Goal: Task Accomplishment & Management: Manage account settings

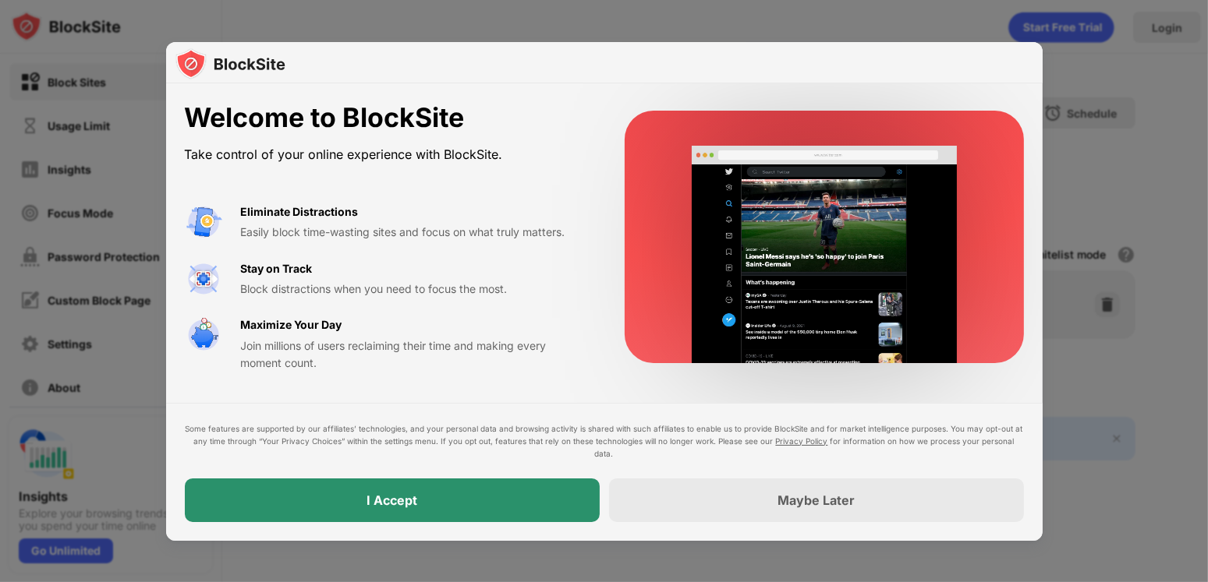
click at [480, 501] on div "I Accept" at bounding box center [392, 501] width 415 height 44
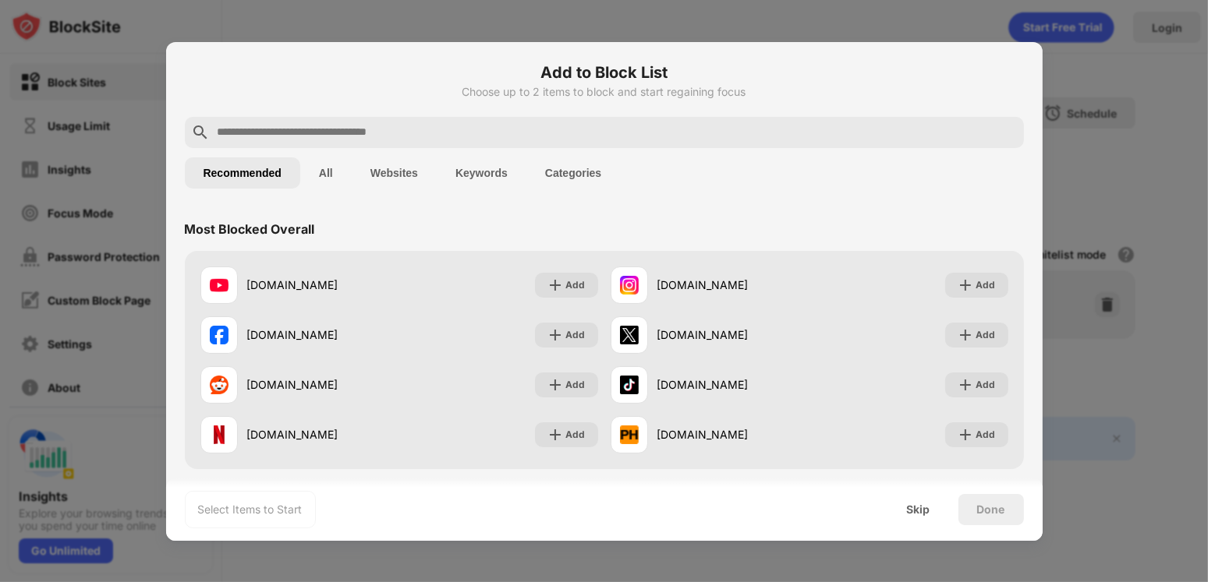
click at [400, 165] on button "Websites" at bounding box center [394, 173] width 85 height 31
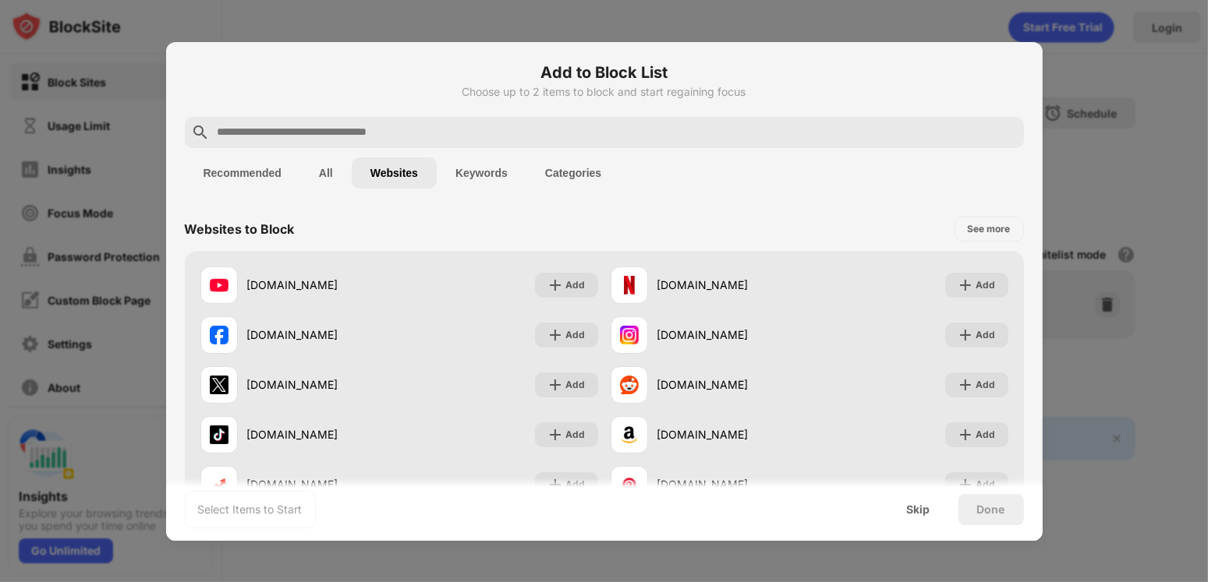
click at [296, 136] on input "text" at bounding box center [617, 132] width 802 height 19
paste input "**********"
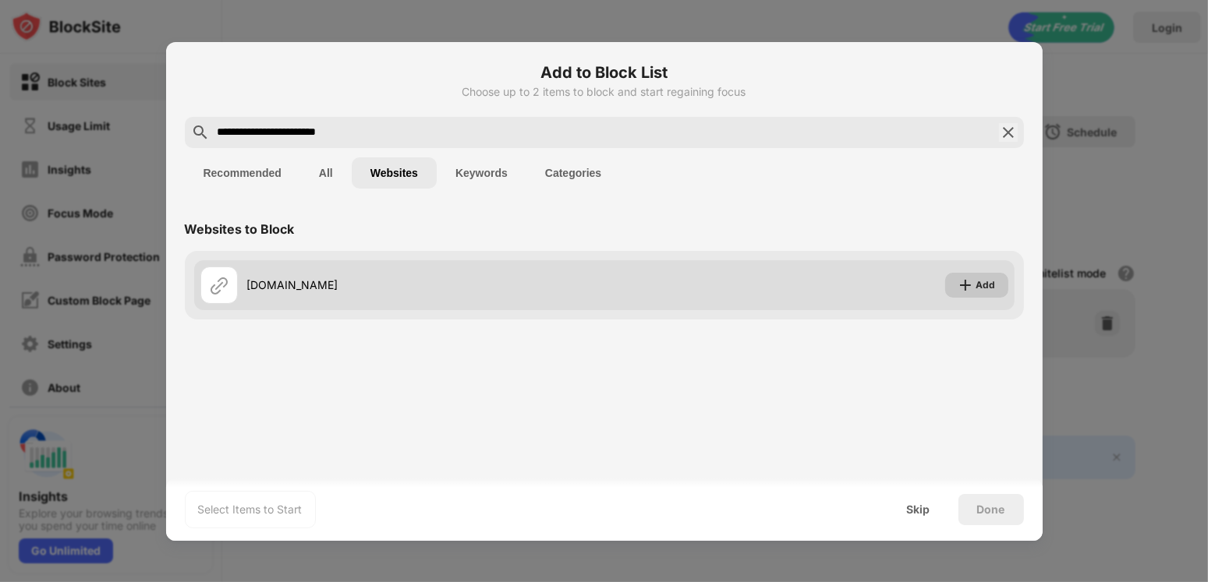
type input "**********"
click at [968, 290] on img at bounding box center [966, 286] width 16 height 16
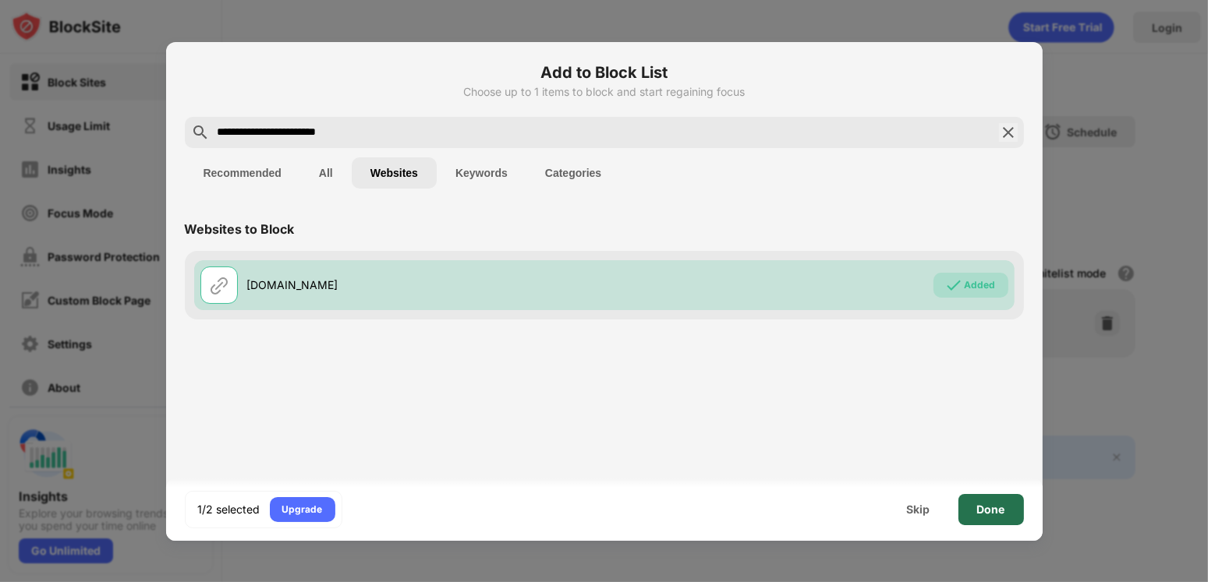
click at [967, 501] on div "Done" at bounding box center [990, 509] width 65 height 31
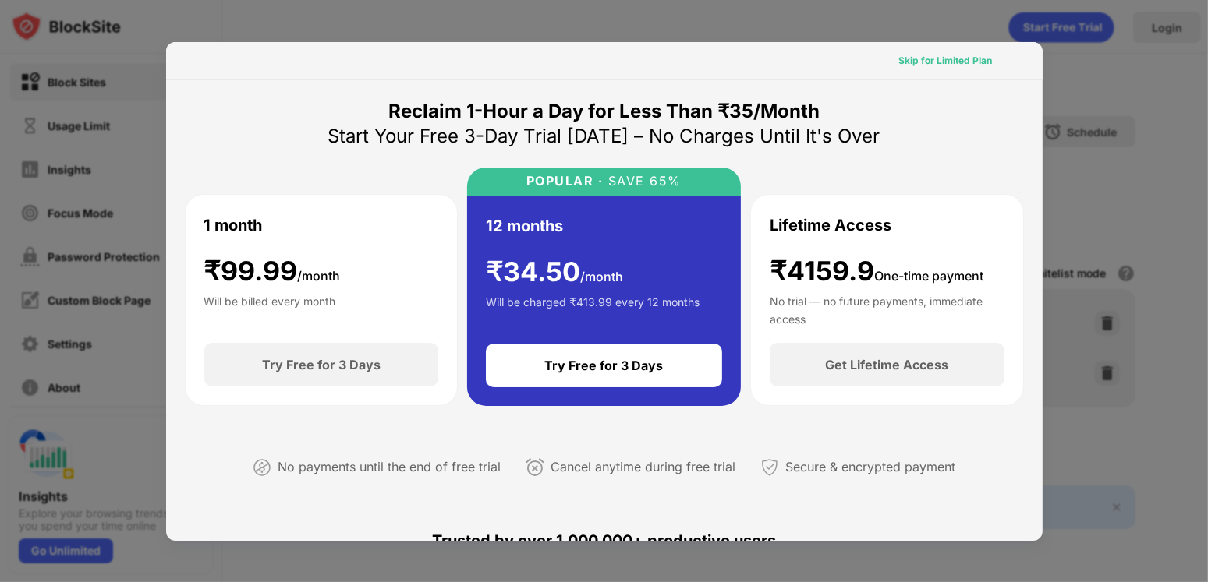
click at [932, 55] on div "Skip for Limited Plan" at bounding box center [946, 61] width 94 height 16
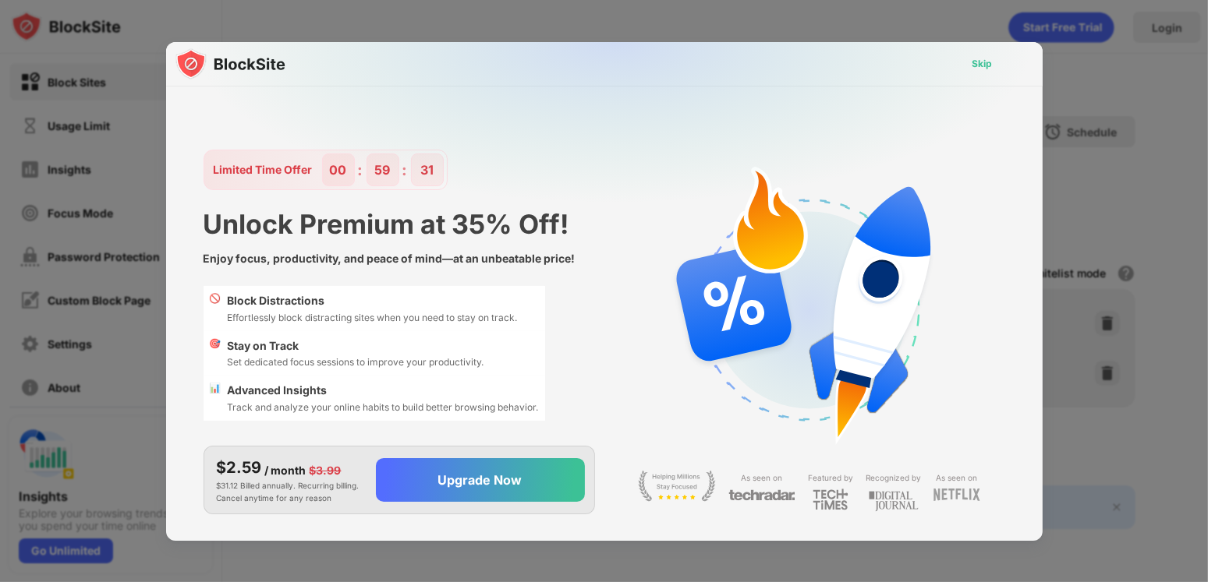
click at [995, 59] on div "Skip" at bounding box center [982, 63] width 45 height 25
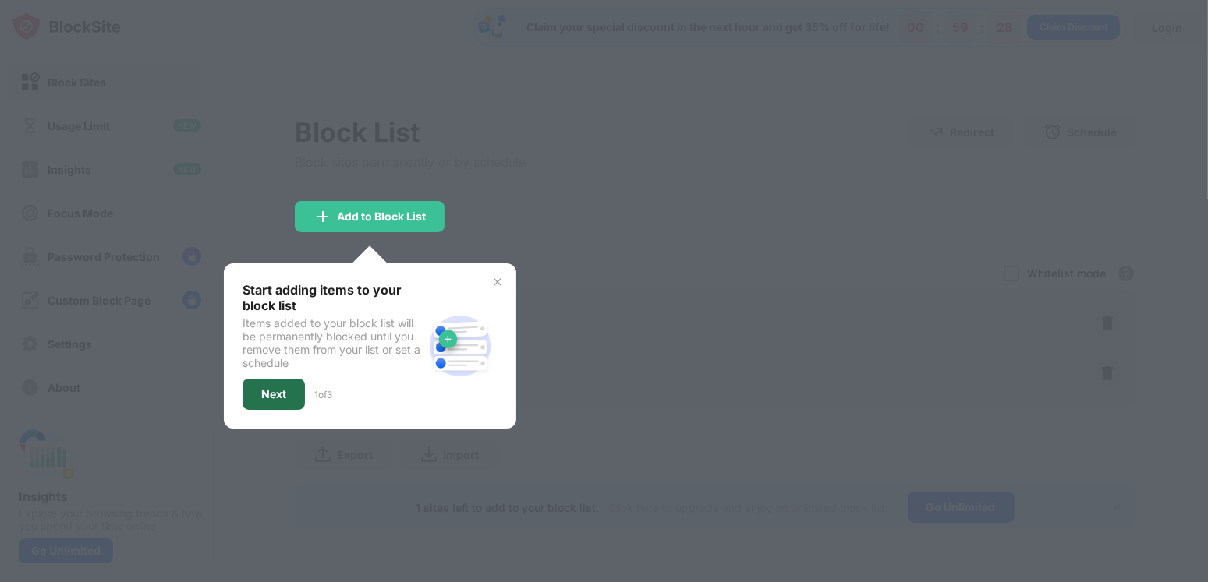
click at [292, 380] on div "Next" at bounding box center [274, 394] width 62 height 31
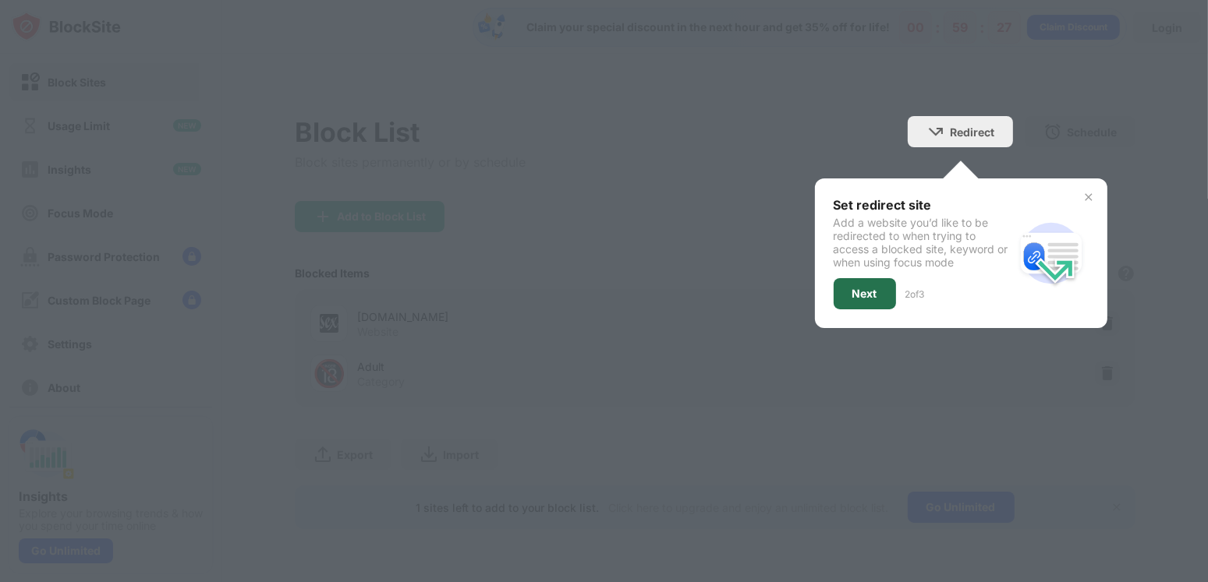
click at [859, 292] on div "Next" at bounding box center [864, 294] width 25 height 12
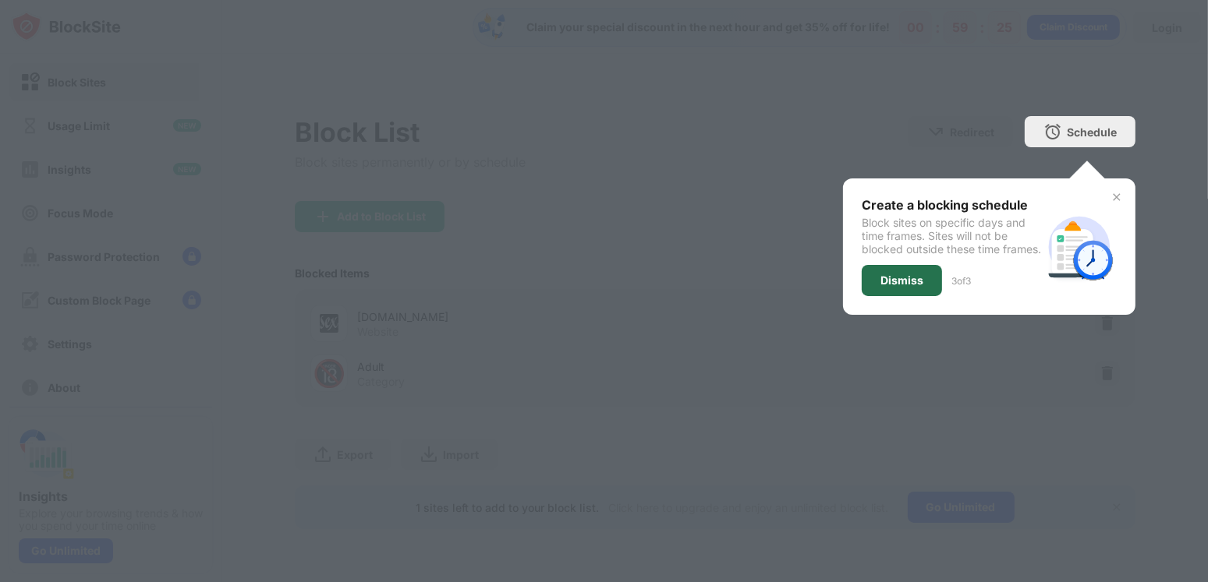
click at [882, 287] on div "Dismiss" at bounding box center [901, 280] width 43 height 12
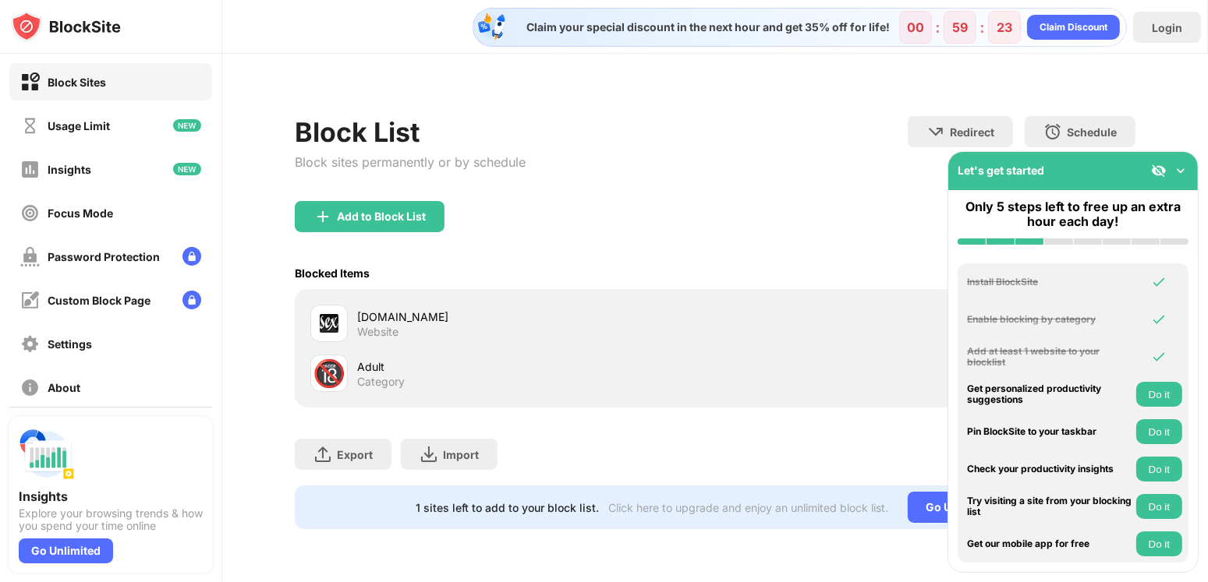
click at [1181, 179] on div "Let's get started" at bounding box center [1073, 171] width 250 height 38
click at [1181, 176] on img at bounding box center [1181, 171] width 16 height 16
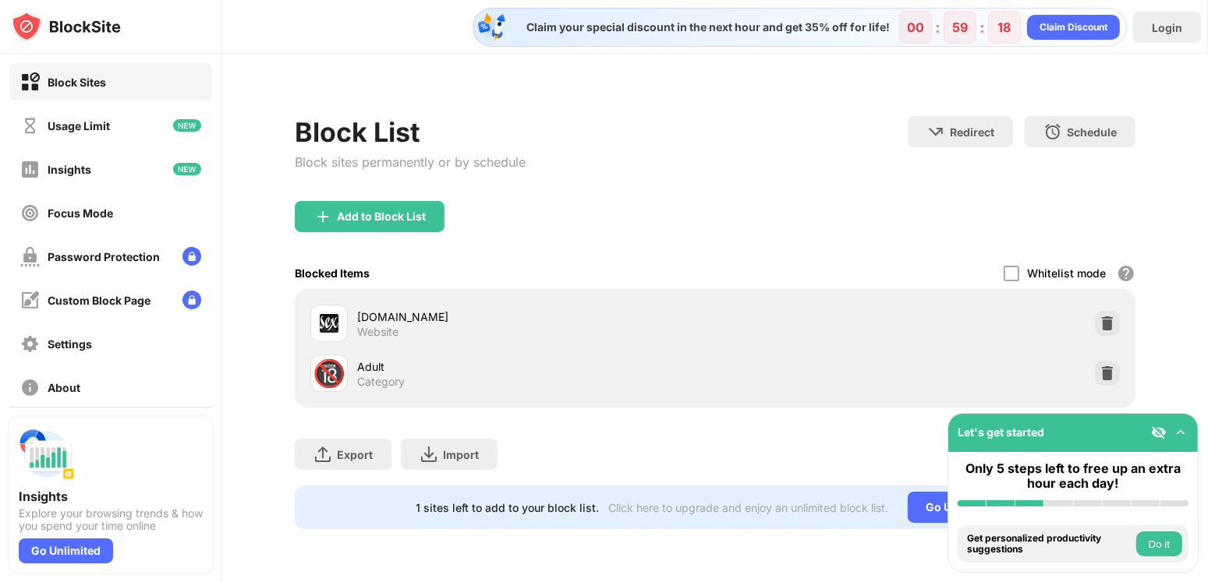
click at [365, 359] on div "Adult" at bounding box center [536, 367] width 358 height 16
click at [359, 370] on div "Adult" at bounding box center [536, 367] width 358 height 16
click at [421, 390] on div "🔞 Adult Category" at bounding box center [512, 373] width 405 height 37
click at [337, 370] on div "🔞" at bounding box center [329, 374] width 33 height 32
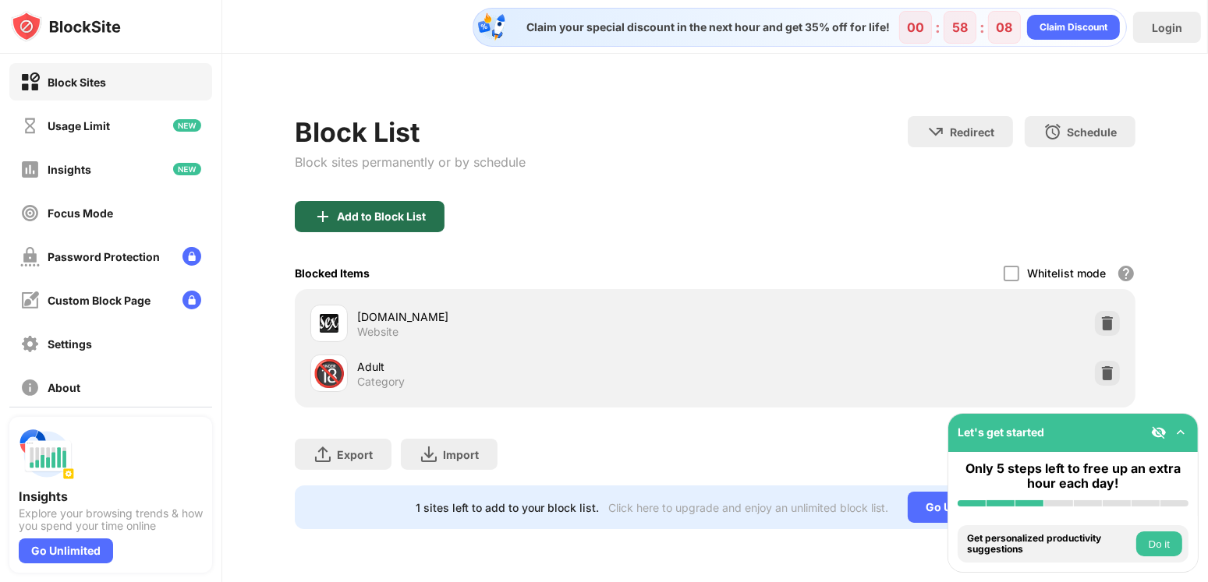
click at [383, 208] on div "Add to Block List" at bounding box center [370, 216] width 150 height 31
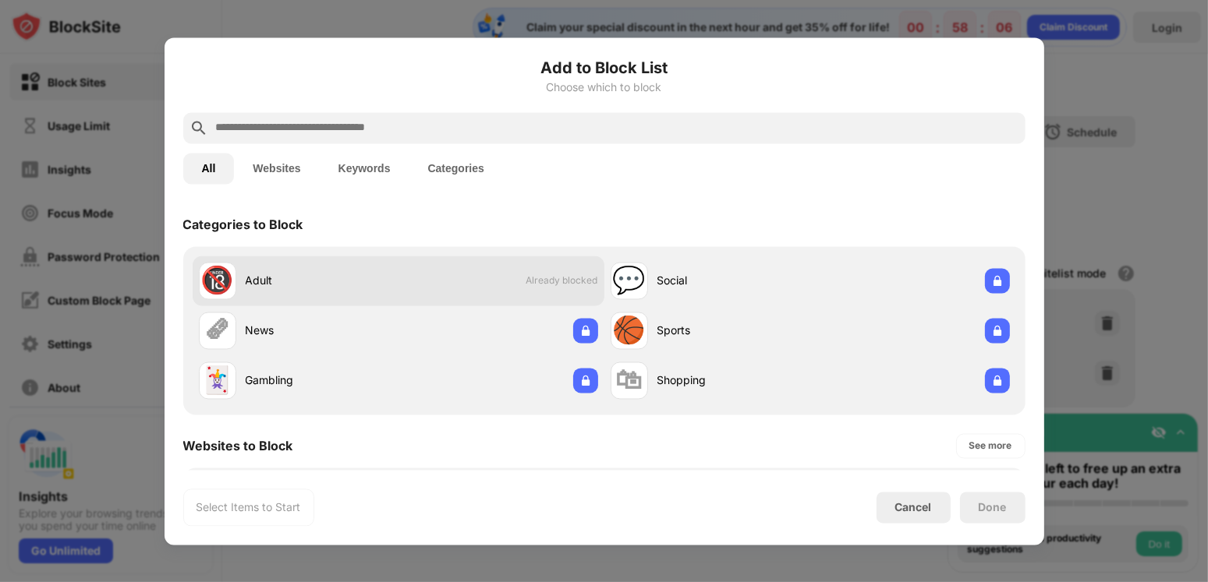
click at [323, 276] on div "Adult" at bounding box center [322, 281] width 153 height 16
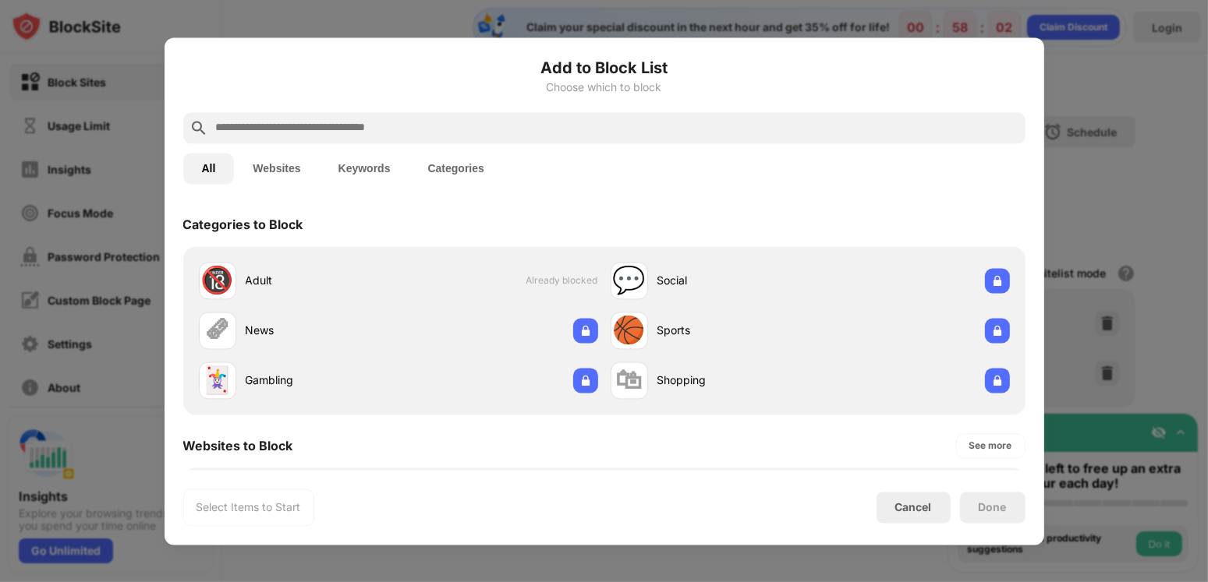
click at [1088, 114] on div at bounding box center [604, 291] width 1208 height 582
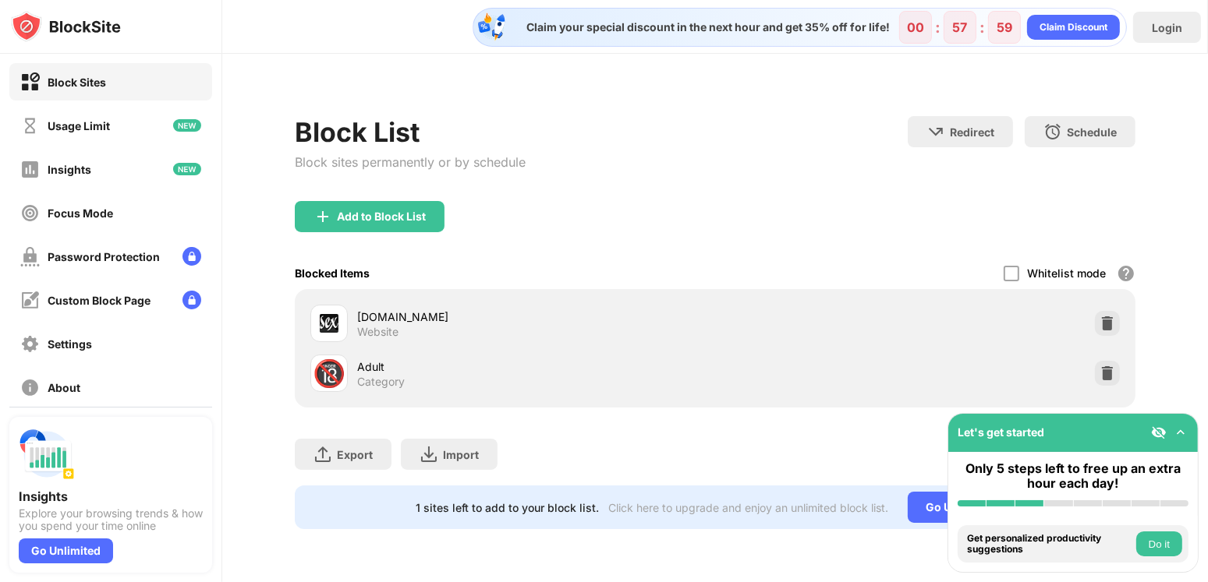
click at [1163, 547] on button "Do it" at bounding box center [1159, 544] width 46 height 25
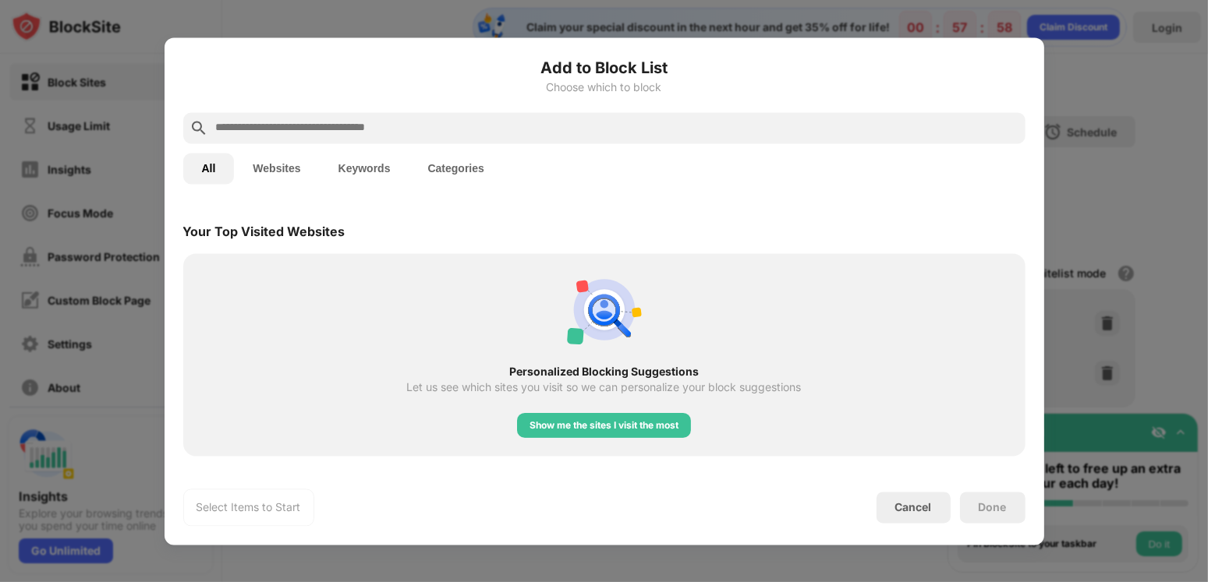
scroll to position [542, 0]
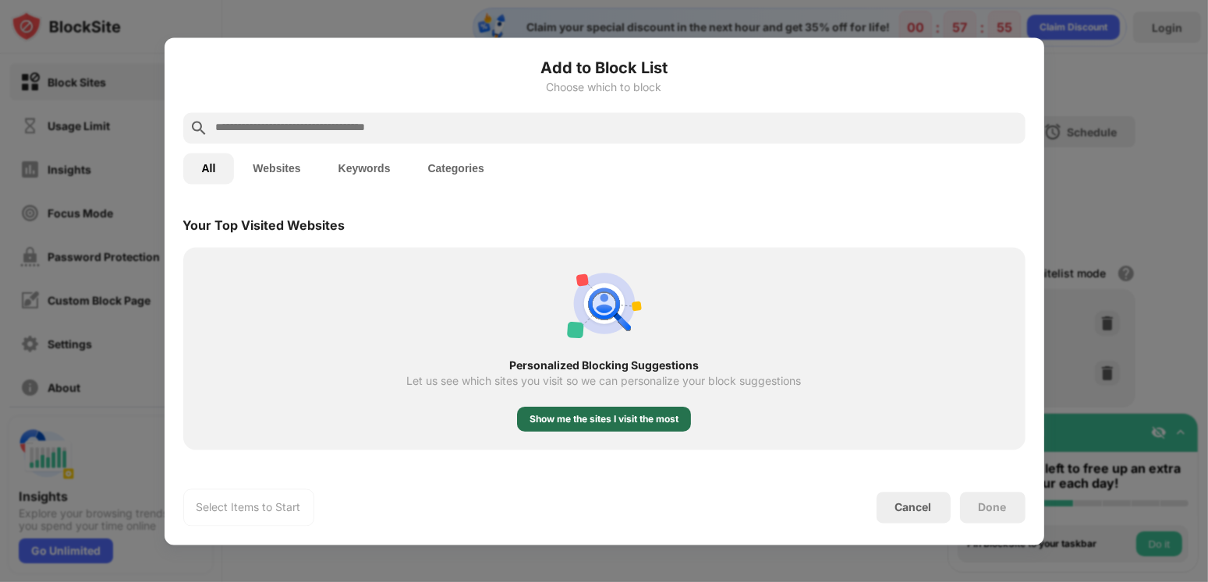
click at [591, 422] on div "Show me the sites I visit the most" at bounding box center [603, 419] width 149 height 16
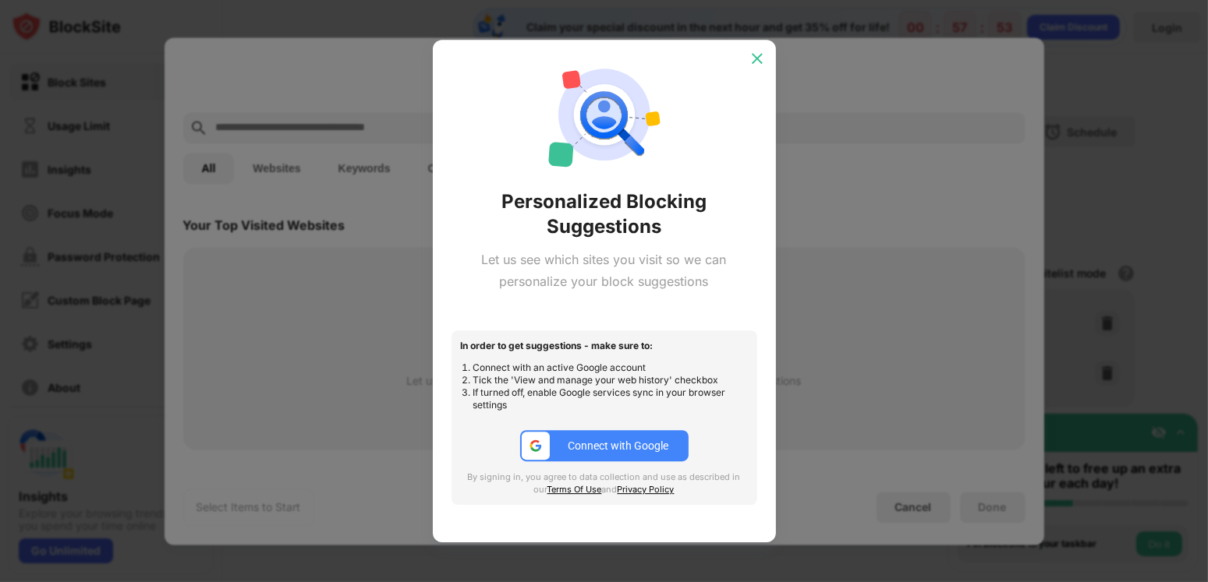
click at [752, 62] on img at bounding box center [757, 59] width 16 height 16
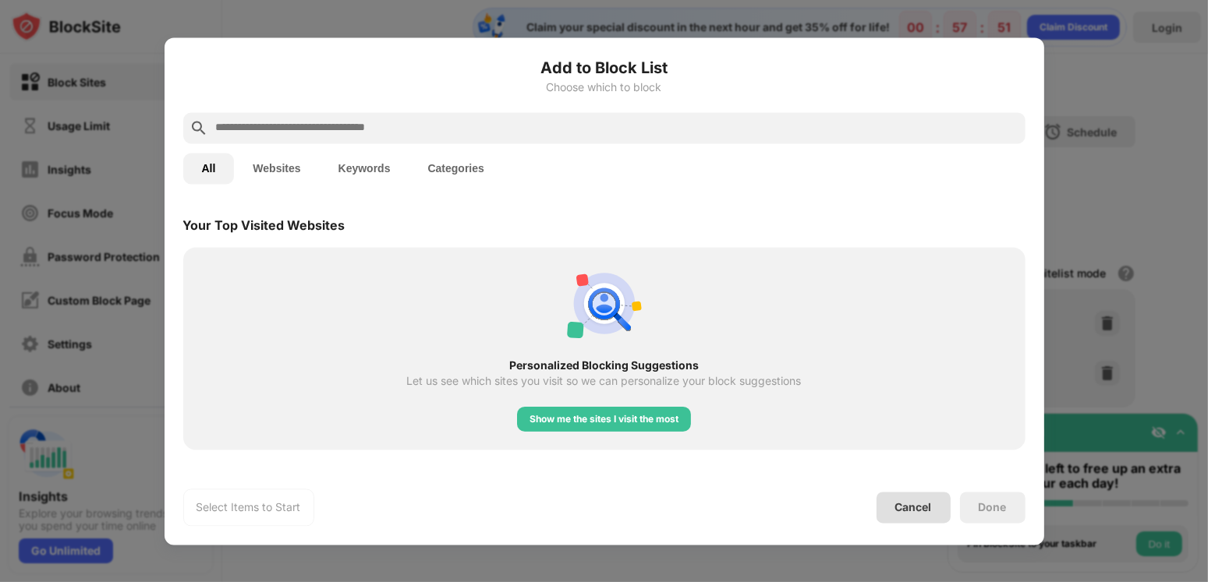
click at [916, 515] on div "Cancel" at bounding box center [913, 507] width 74 height 31
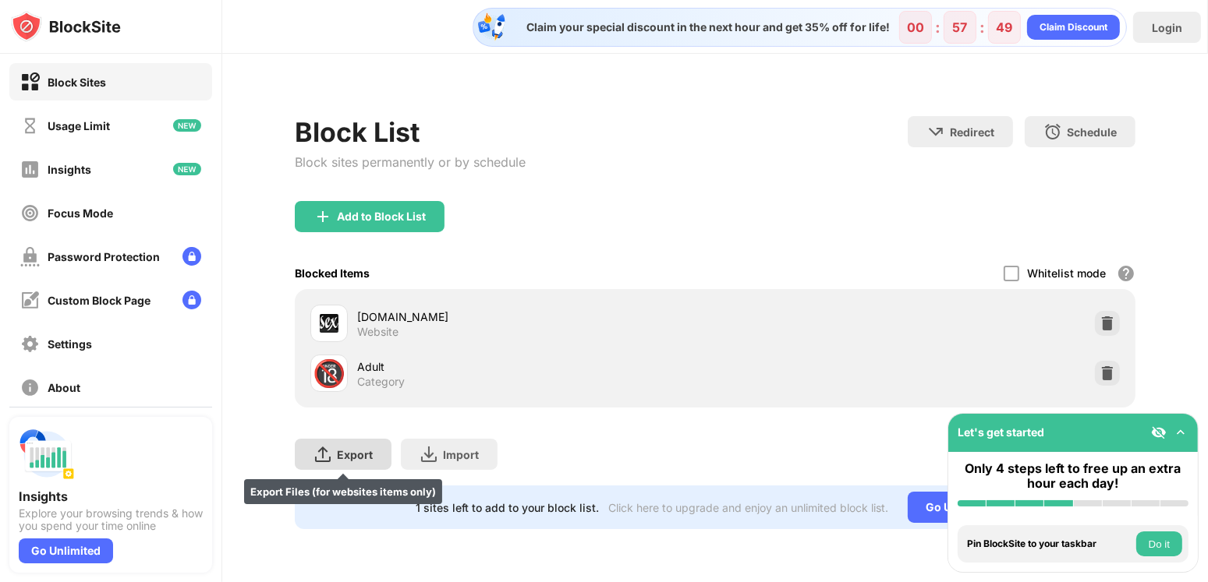
click at [316, 451] on img at bounding box center [322, 454] width 19 height 19
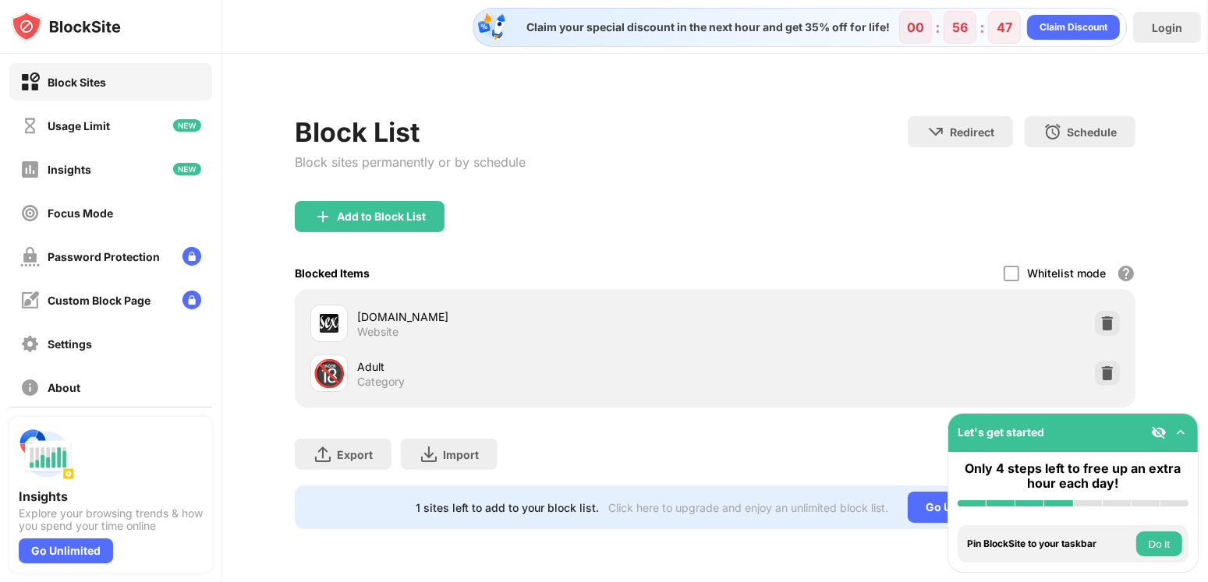
click at [910, 320] on div "hot-sex-tube.com Website" at bounding box center [715, 324] width 822 height 50
click at [385, 375] on div "Category" at bounding box center [381, 382] width 48 height 14
click at [132, 117] on div "Usage Limit" at bounding box center [110, 125] width 203 height 37
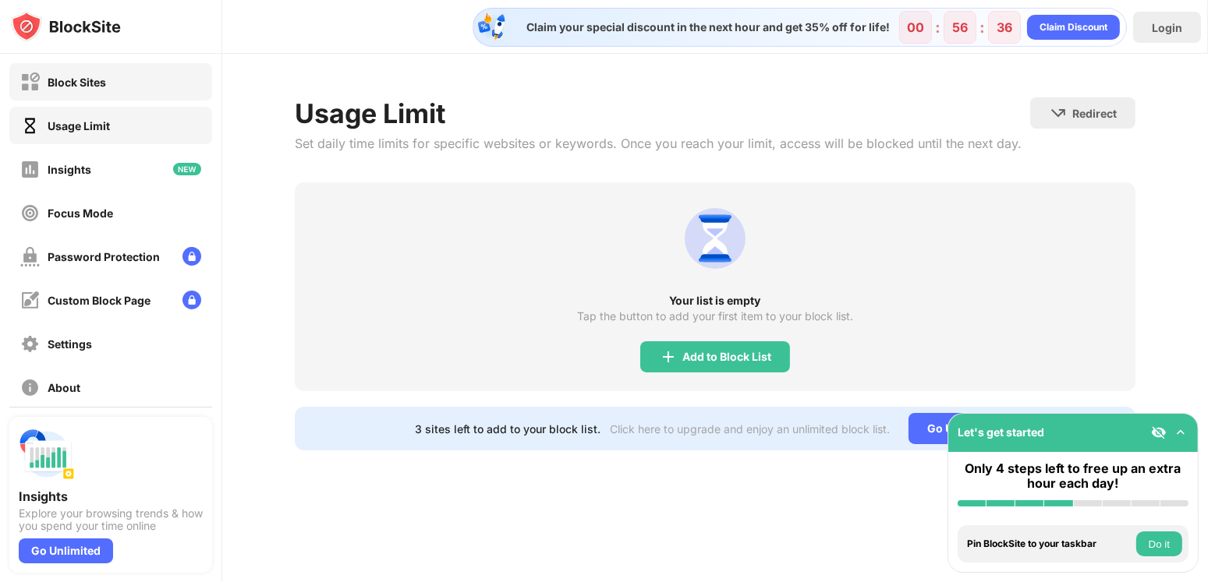
click at [135, 83] on div "Block Sites" at bounding box center [110, 81] width 203 height 37
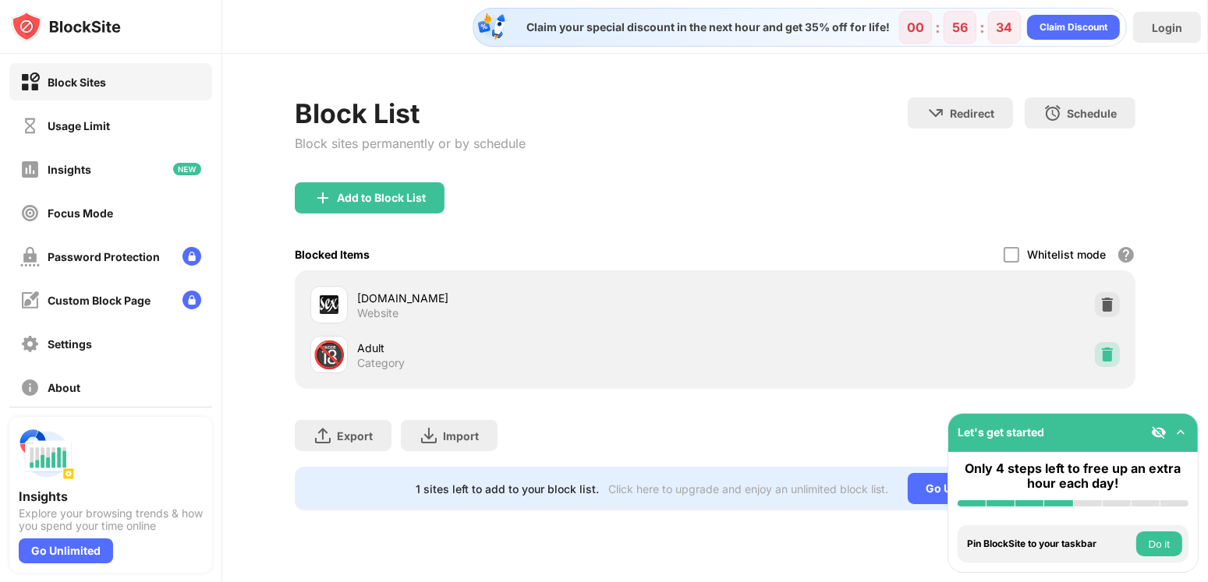
click at [1103, 356] on img at bounding box center [1107, 355] width 16 height 16
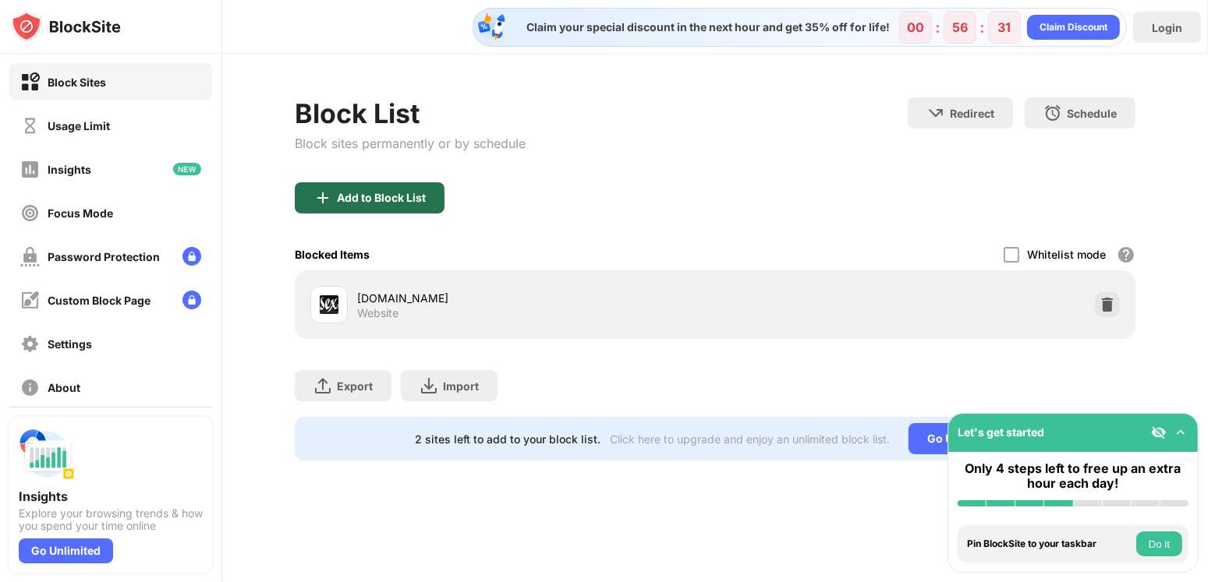
click at [366, 195] on div "Add to Block List" at bounding box center [381, 198] width 89 height 12
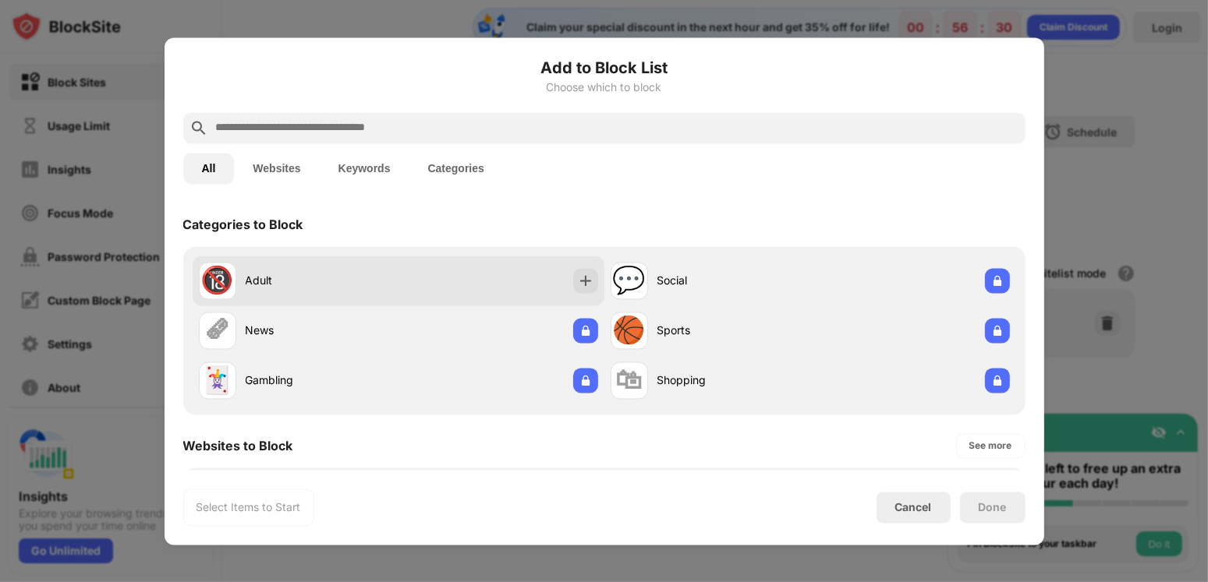
click at [405, 274] on div "🔞 Adult" at bounding box center [399, 281] width 412 height 50
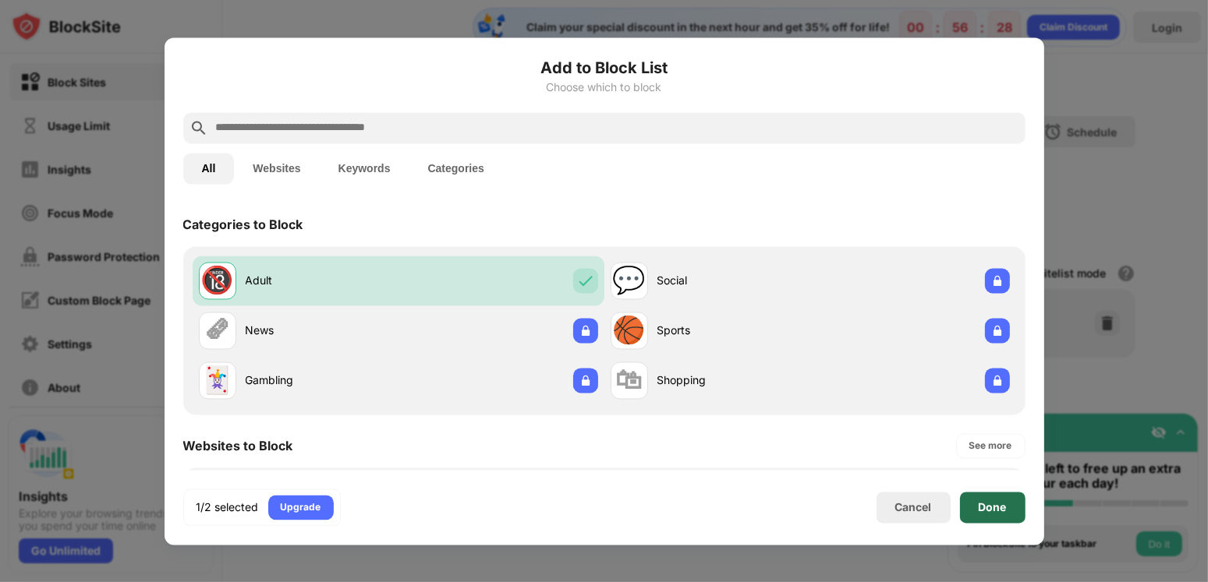
click at [979, 507] on div "Done" at bounding box center [993, 507] width 28 height 12
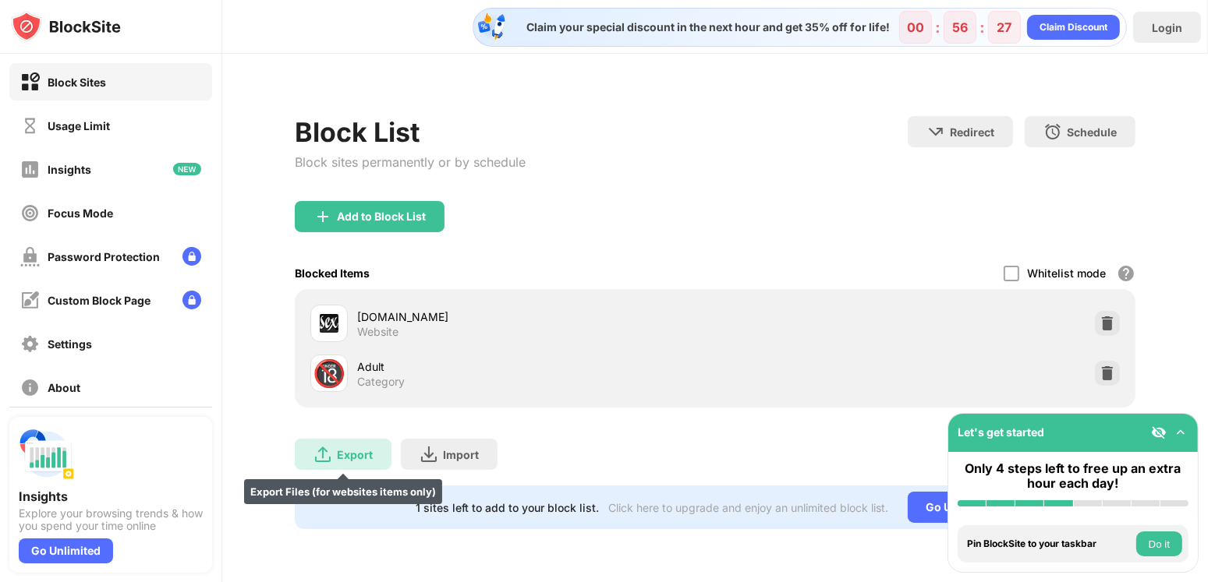
click at [357, 445] on div "Export Export Files (for websites items only)" at bounding box center [343, 454] width 97 height 31
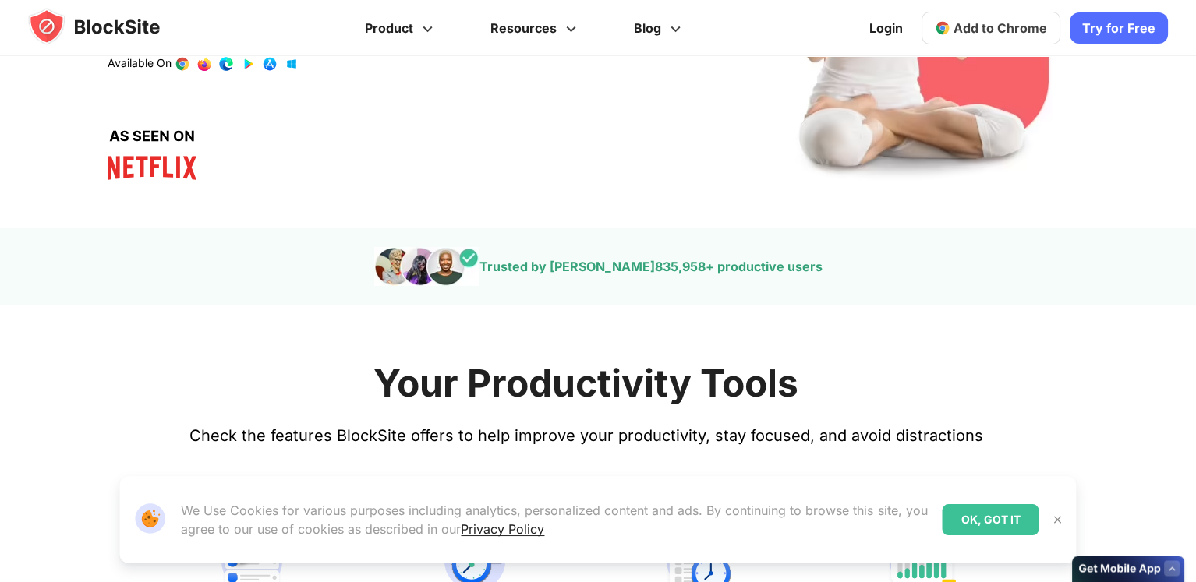
scroll to position [884, 0]
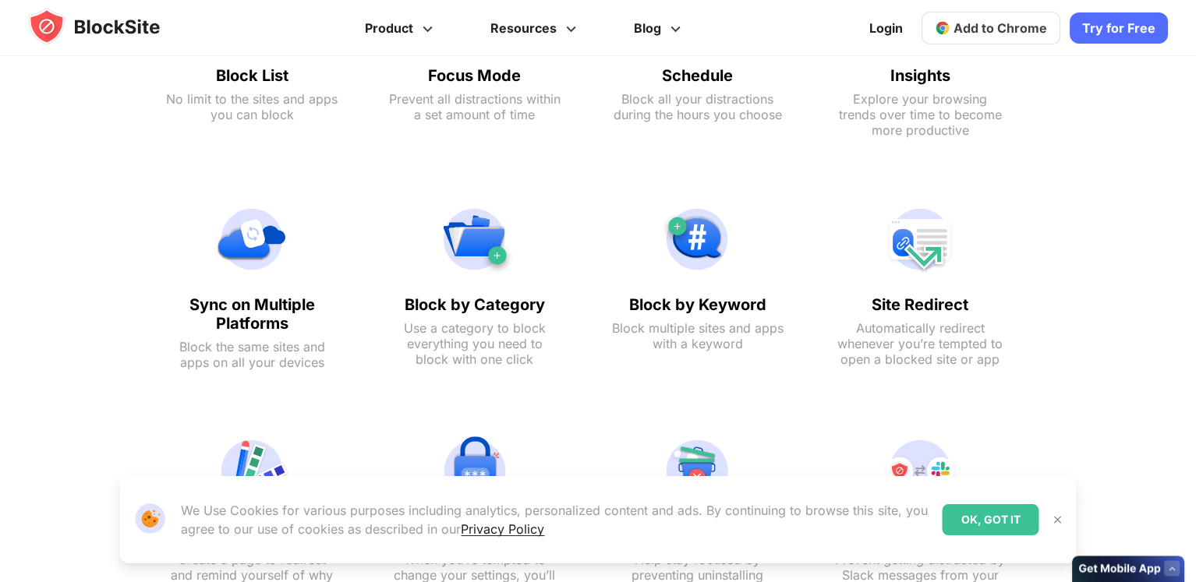
click at [993, 512] on div "OK, GOT IT" at bounding box center [991, 519] width 97 height 31
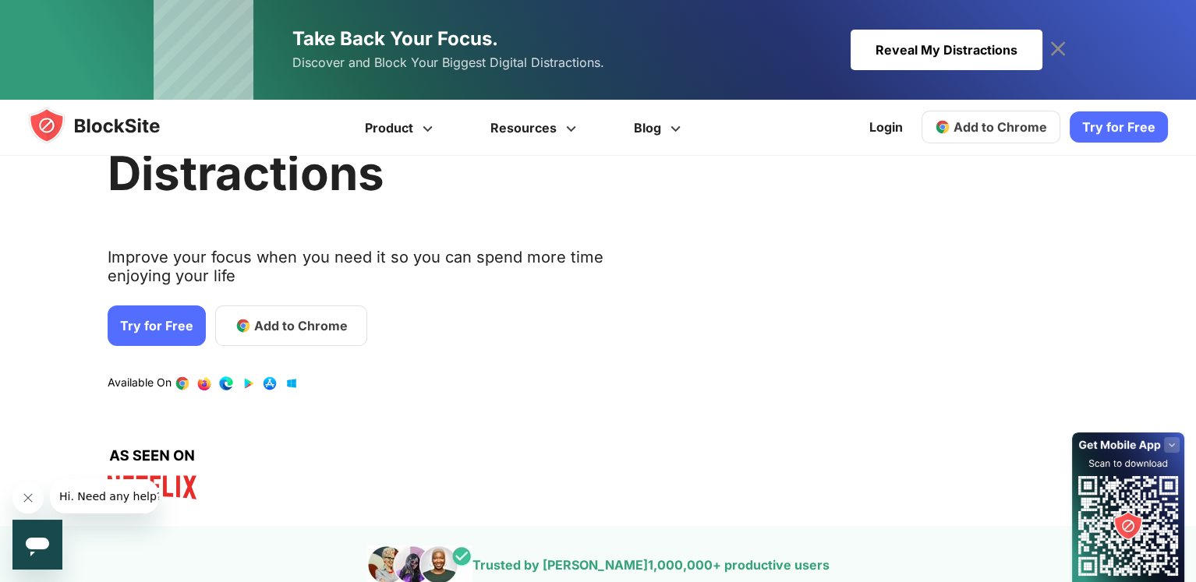
scroll to position [133, 0]
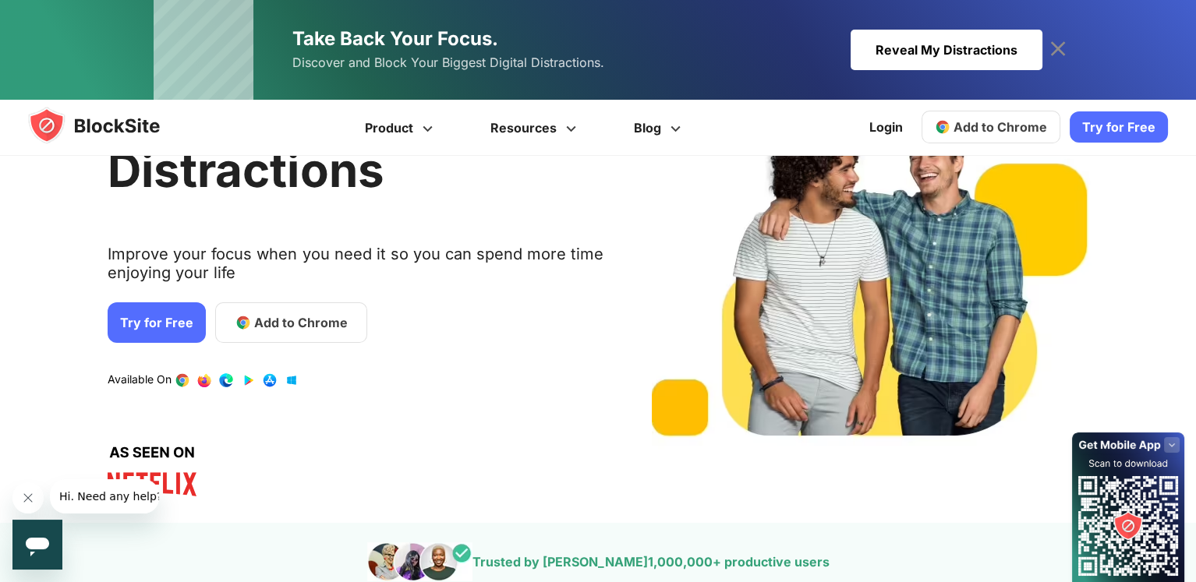
click at [264, 317] on span "Add to Chrome" at bounding box center [301, 322] width 94 height 19
